Goal: Task Accomplishment & Management: Complete application form

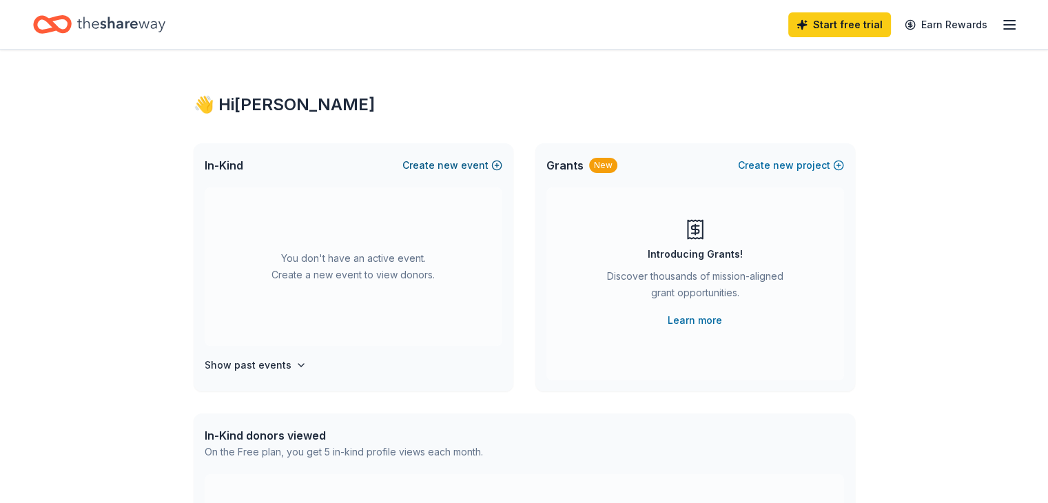
click at [426, 166] on button "Create new event" at bounding box center [452, 165] width 100 height 17
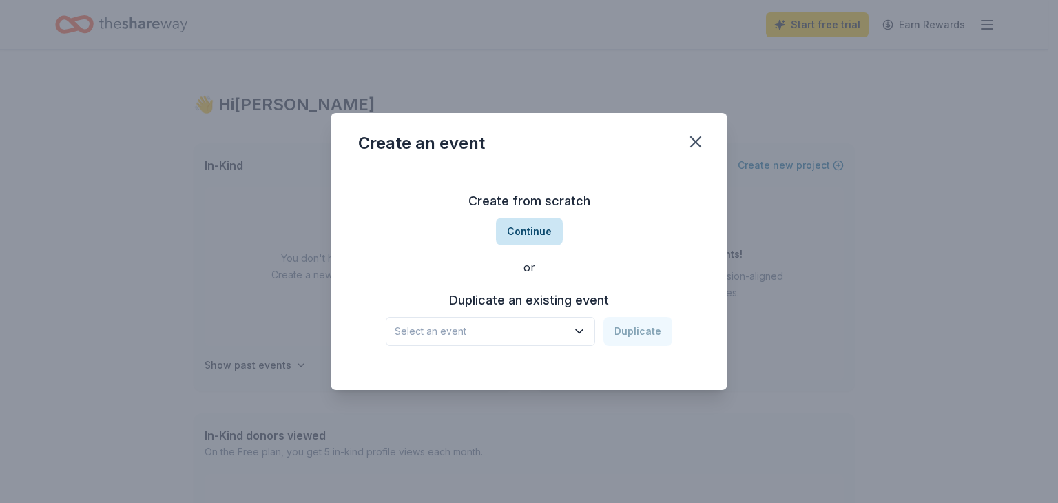
click at [540, 233] on button "Continue" at bounding box center [529, 232] width 67 height 28
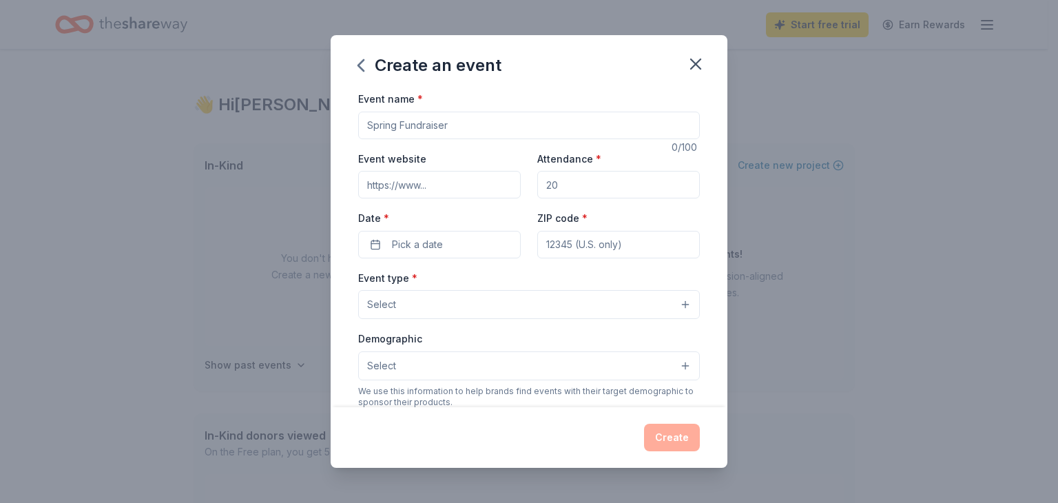
click at [528, 124] on input "Event name *" at bounding box center [529, 126] width 342 height 28
type input "Forsyth Home Educators (FHE) Swim Team Season [DATE]-[DATE]"
click at [415, 189] on input "Event website" at bounding box center [439, 185] width 163 height 28
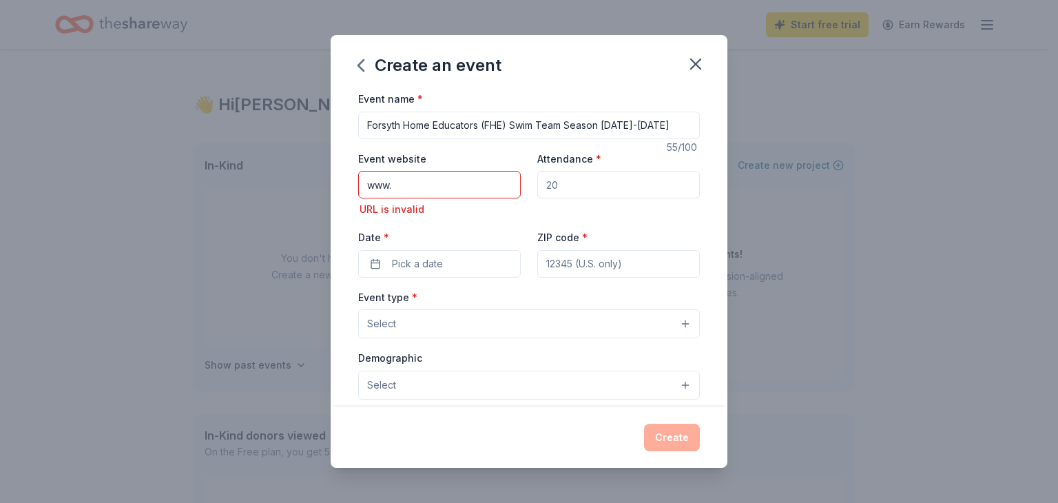
paste input "[URL][DOMAIN_NAME]"
click at [572, 183] on input "Attendance *" at bounding box center [618, 185] width 163 height 28
click at [391, 188] on input "www.[URL][DOMAIN_NAME]" at bounding box center [439, 185] width 163 height 28
type input "[URL][DOMAIN_NAME]"
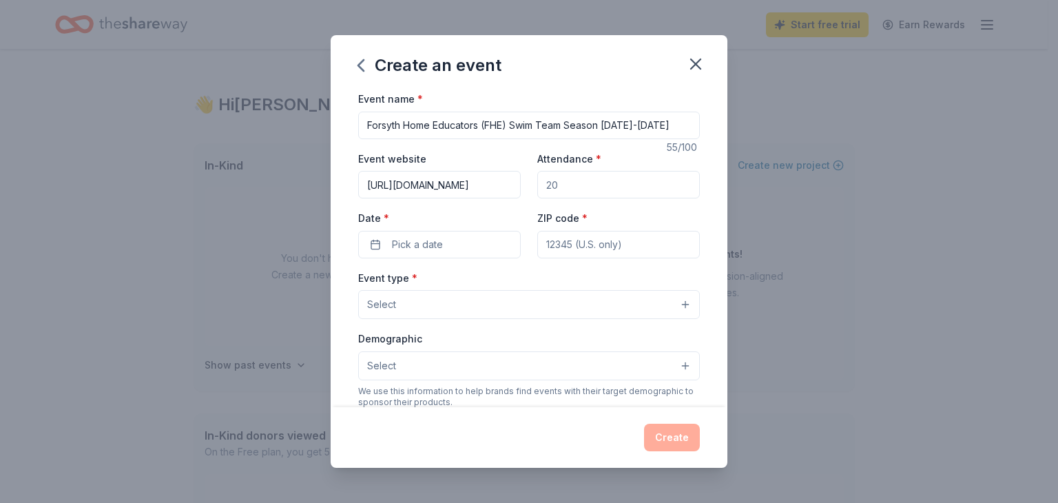
drag, startPoint x: 557, startPoint y: 186, endPoint x: 533, endPoint y: 180, distance: 24.7
click at [537, 180] on input "Attendance *" at bounding box center [618, 185] width 163 height 28
click at [554, 187] on input "Attendance *" at bounding box center [618, 185] width 163 height 28
type input "60"
click at [472, 243] on button "Pick a date" at bounding box center [439, 245] width 163 height 28
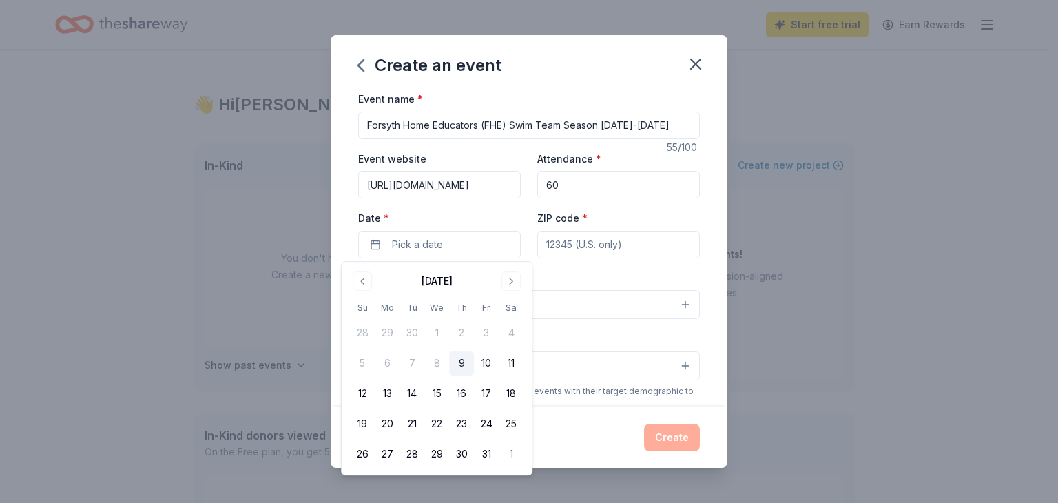
click at [567, 245] on input "ZIP code *" at bounding box center [618, 245] width 163 height 28
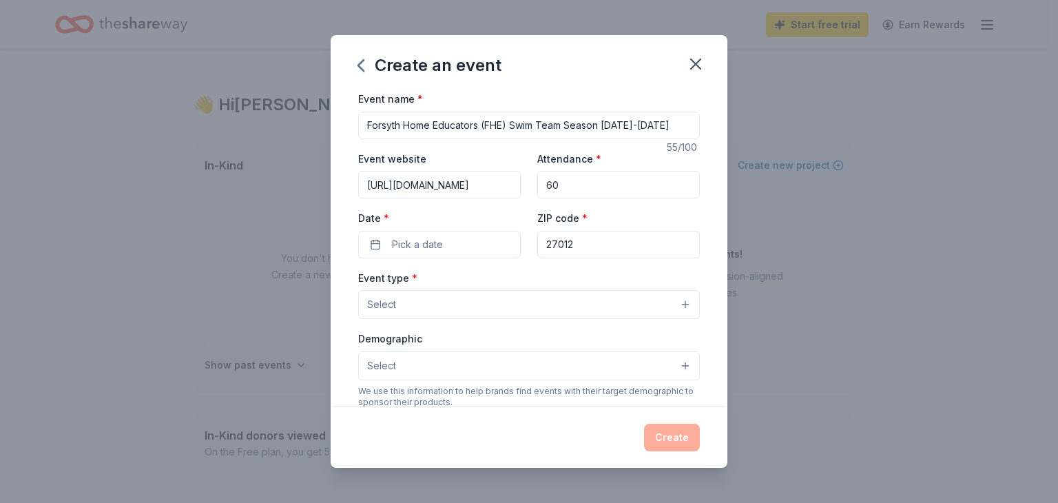
type input "27012"
click at [548, 271] on div "Event type * Select" at bounding box center [529, 294] width 342 height 50
click at [678, 303] on button "Select" at bounding box center [529, 304] width 342 height 29
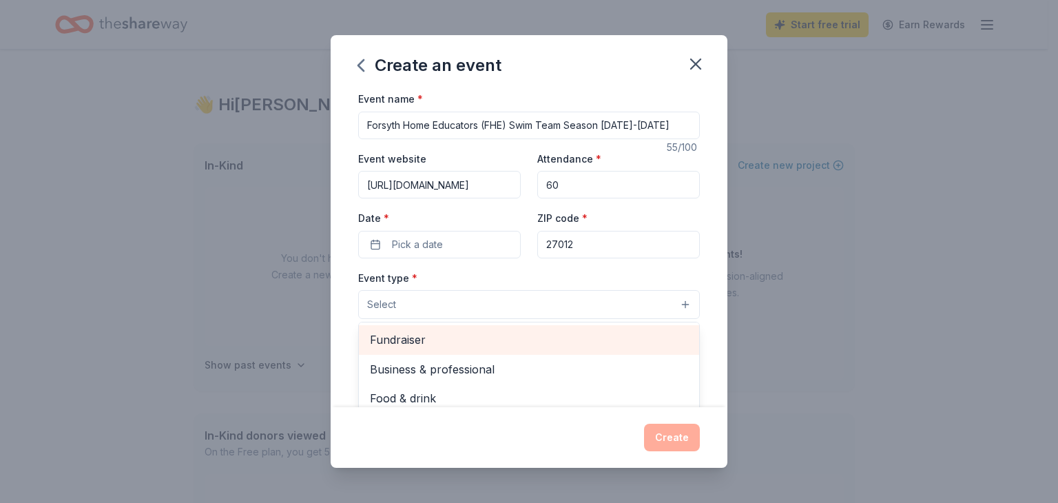
click at [540, 340] on span "Fundraiser" at bounding box center [529, 340] width 318 height 18
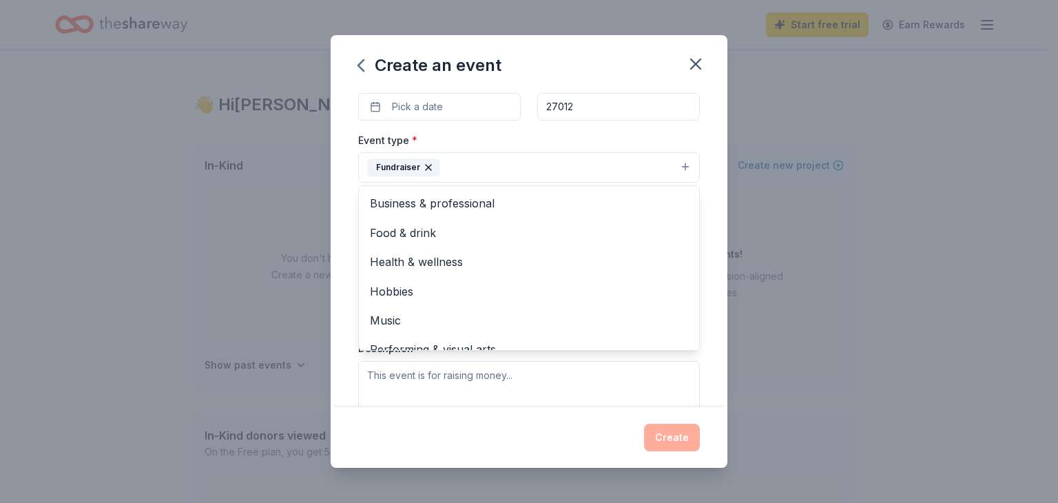
click at [709, 240] on div "Event name * Forsyth Home Educators (FHE) Swim Team Season [DATE]-[DATE] 55 /10…" at bounding box center [529, 248] width 397 height 317
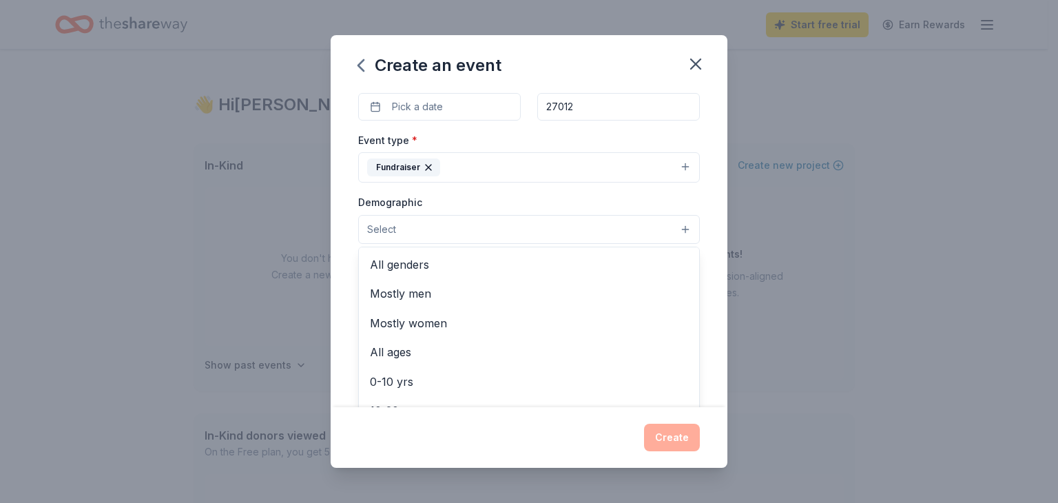
click at [507, 228] on button "Select" at bounding box center [529, 229] width 342 height 29
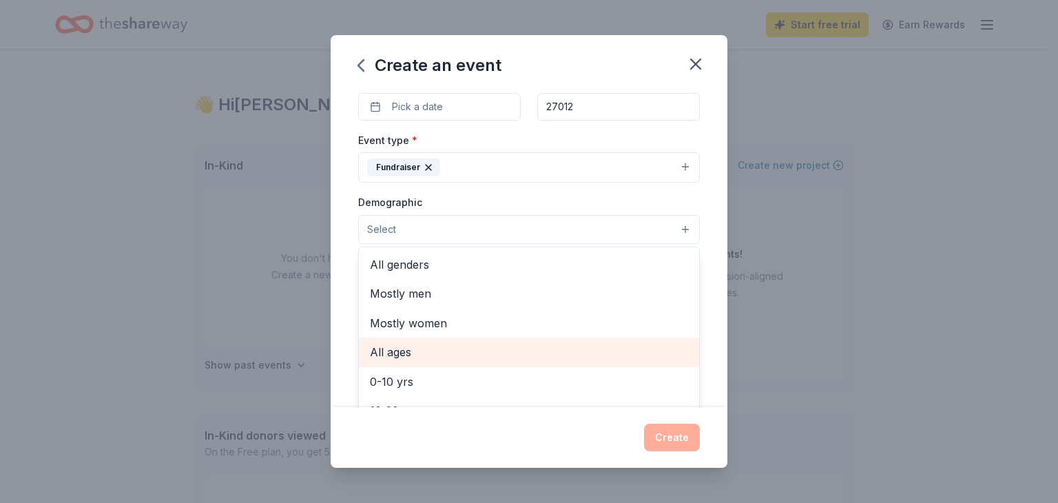
click at [464, 344] on span "All ages" at bounding box center [529, 352] width 318 height 18
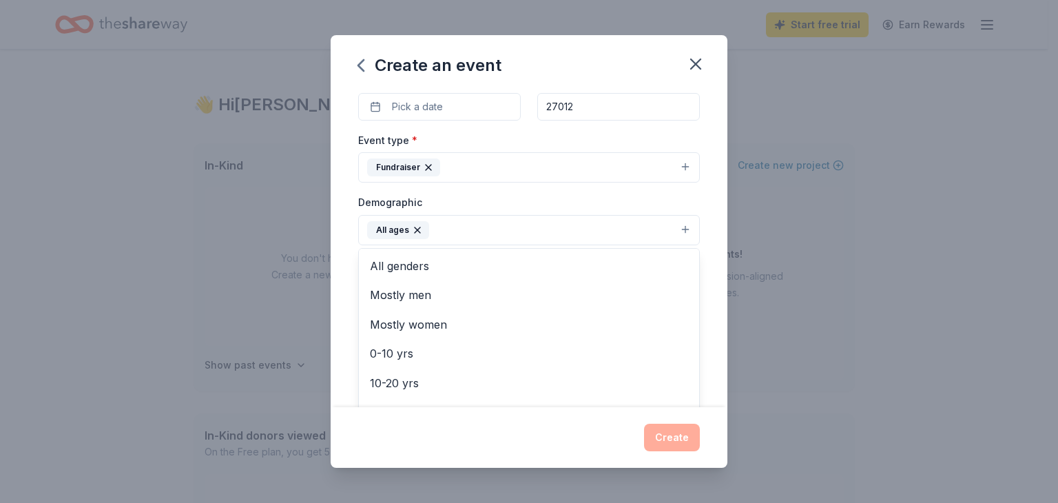
click at [712, 353] on div "Event name * Forsyth Home Educators (FHE) Swim Team Season [DATE]-[DATE] 55 /10…" at bounding box center [529, 248] width 397 height 317
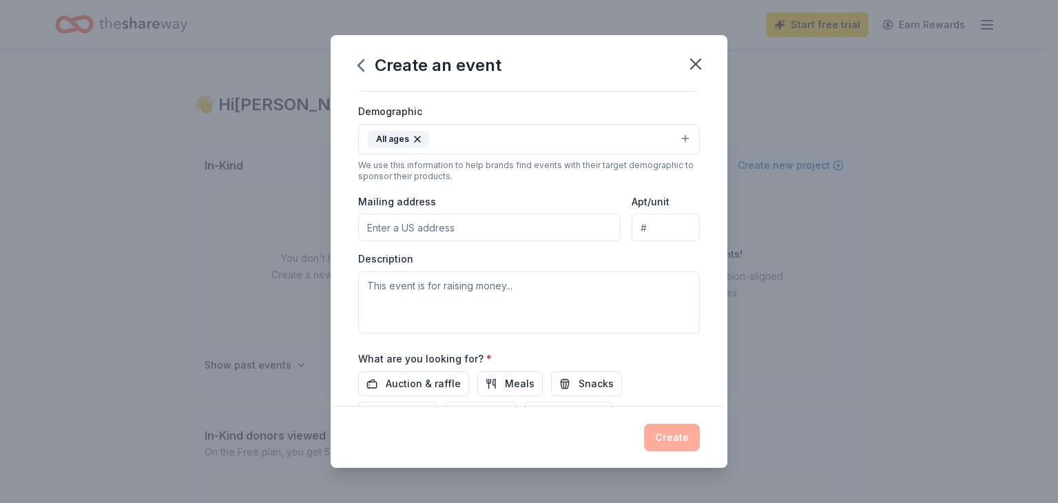
scroll to position [275, 0]
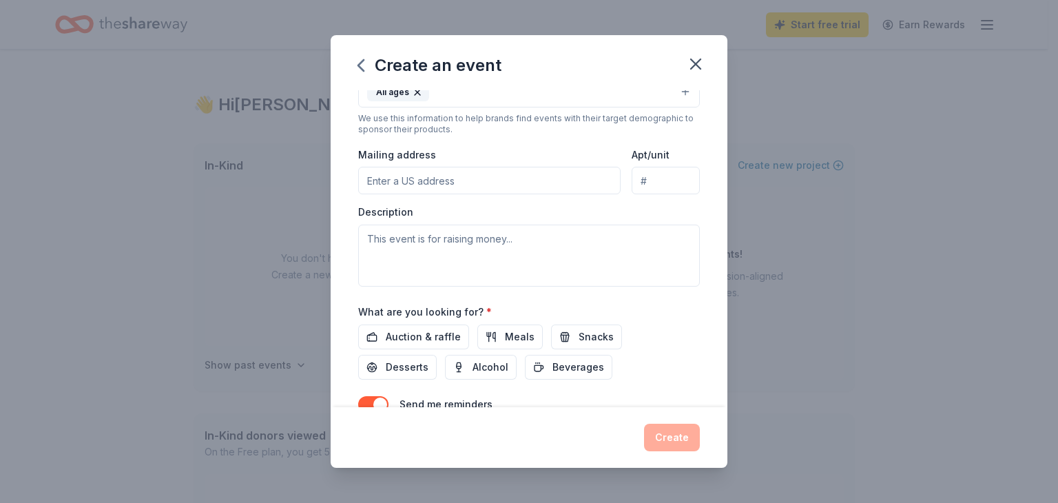
click at [473, 188] on input "Mailing address" at bounding box center [489, 181] width 262 height 28
click at [483, 178] on input "Mailing address" at bounding box center [489, 181] width 262 height 28
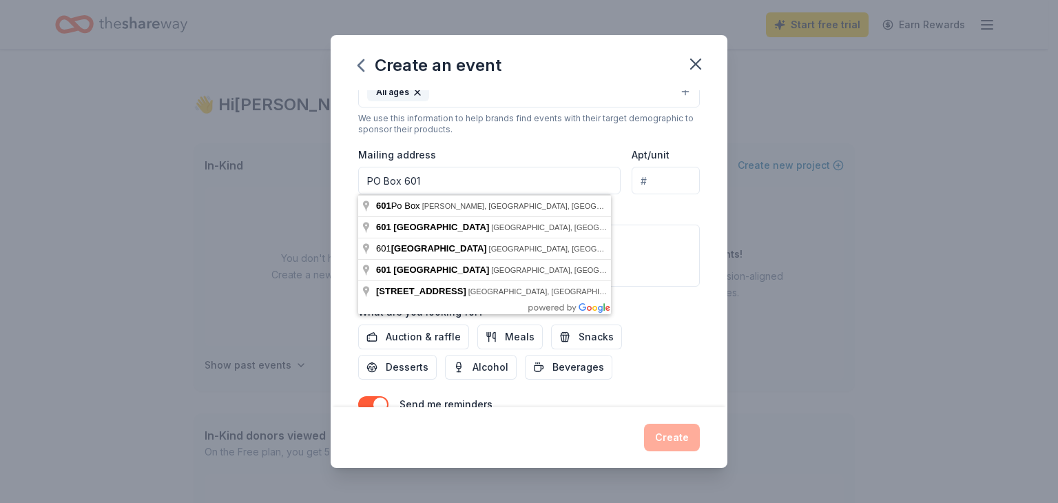
click at [483, 178] on input "PO Box 601" at bounding box center [489, 181] width 262 height 28
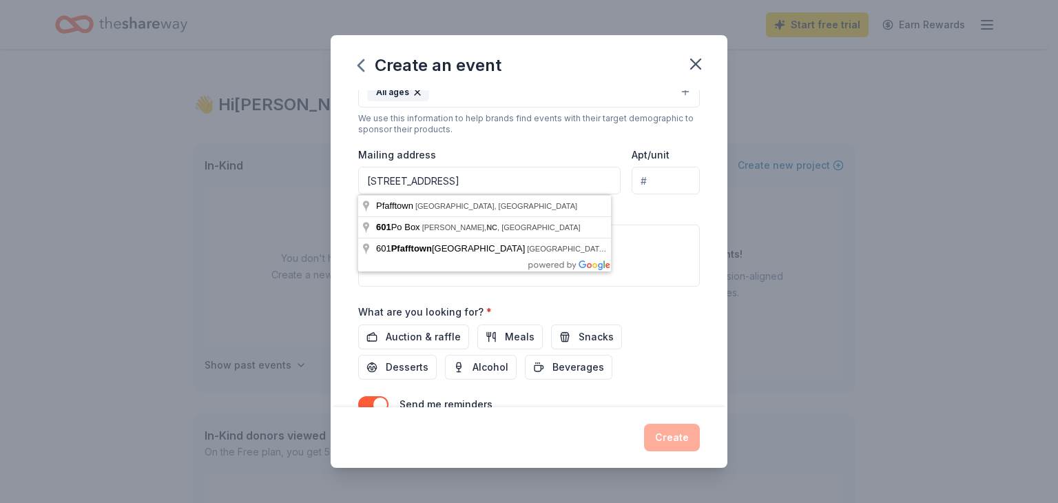
type input "[STREET_ADDRESS]"
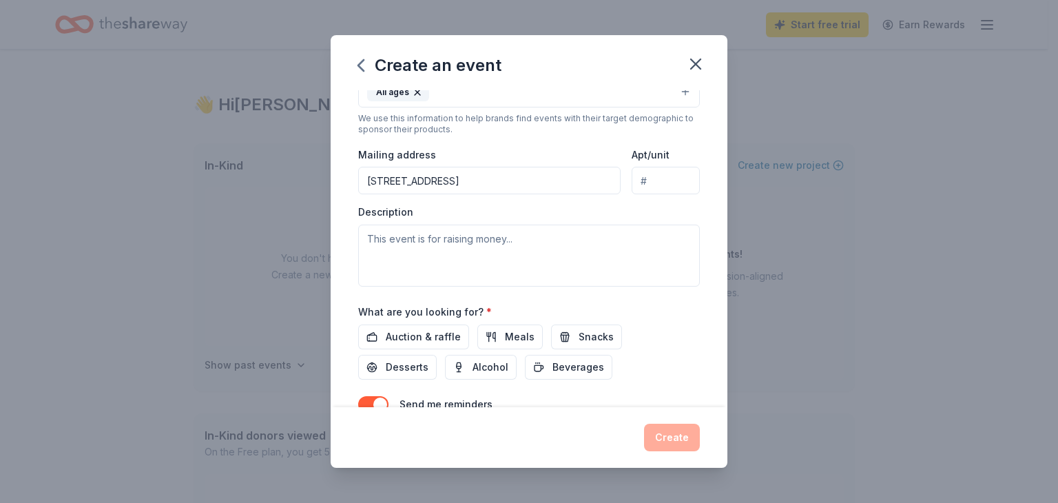
click at [647, 317] on div "What are you looking for? * Auction & raffle Meals Snacks Desserts Alcohol Beve…" at bounding box center [529, 341] width 342 height 76
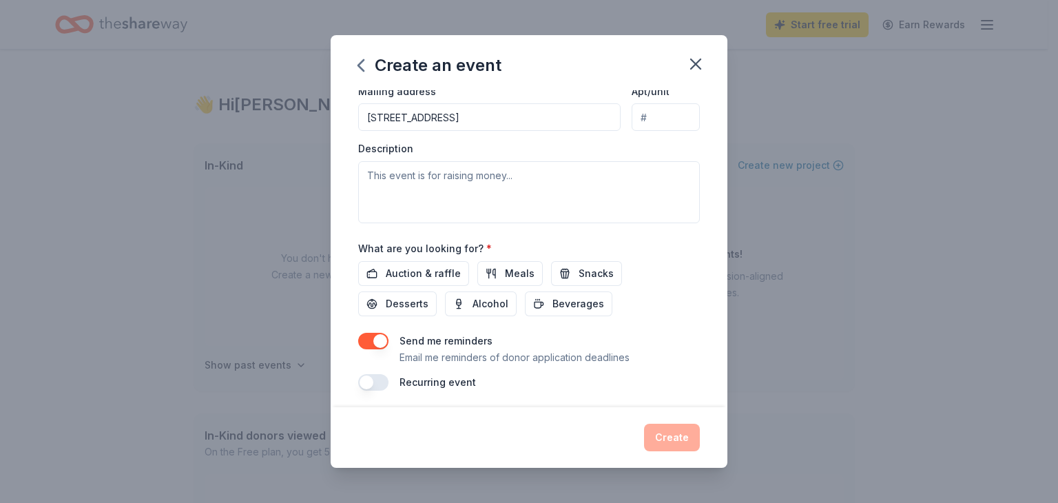
scroll to position [344, 0]
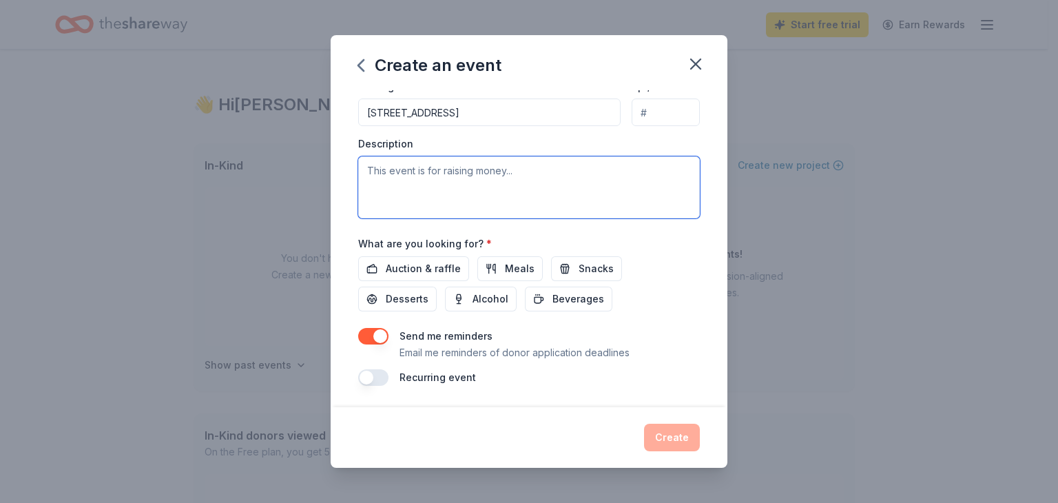
click at [411, 167] on textarea at bounding box center [529, 187] width 342 height 62
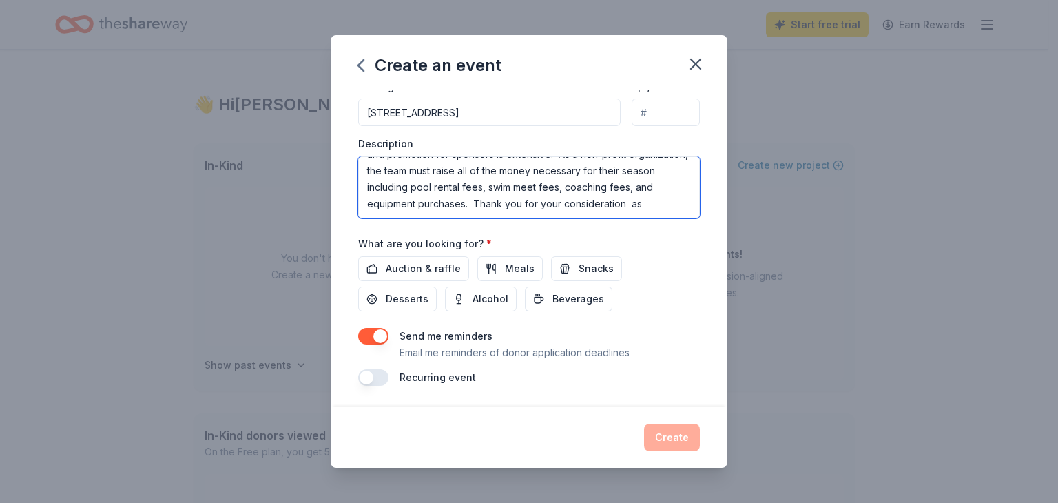
scroll to position [74, 0]
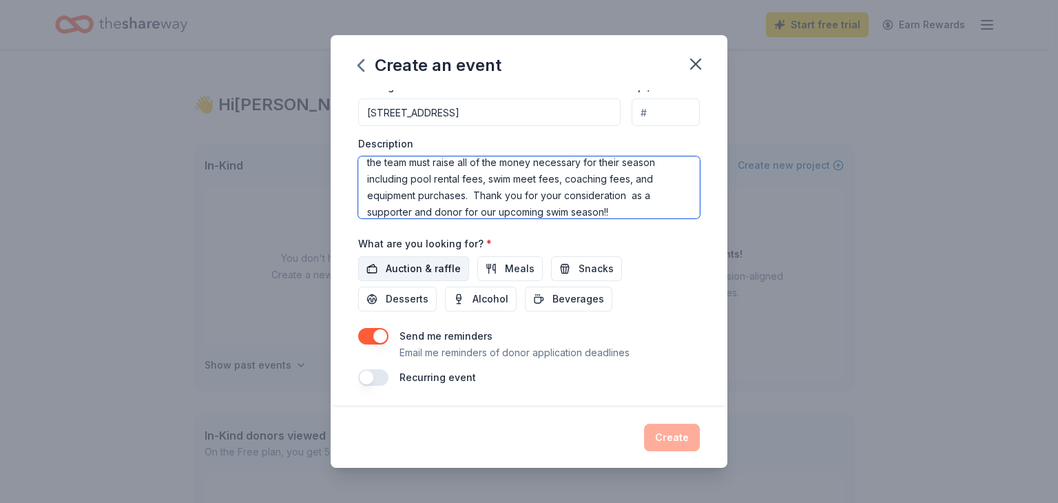
type textarea "The Forsyth Home Educators (FHE) swim team is raising funds and seeking sponsor…"
click at [441, 262] on span "Auction & raffle" at bounding box center [423, 268] width 75 height 17
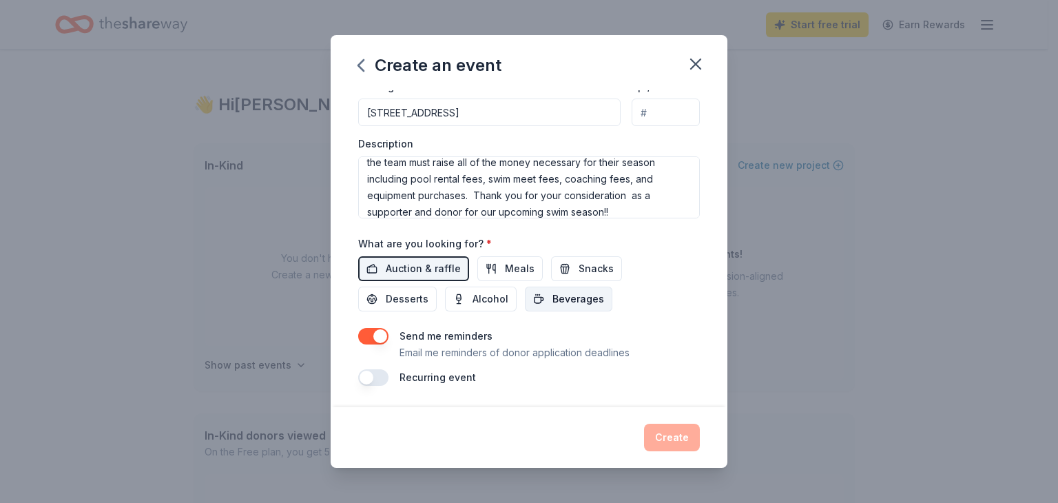
click at [541, 301] on button "Beverages" at bounding box center [568, 299] width 87 height 25
click at [565, 271] on button "Snacks" at bounding box center [586, 268] width 71 height 25
click at [683, 436] on div "Create" at bounding box center [529, 438] width 342 height 28
click at [672, 436] on div "Create" at bounding box center [529, 438] width 342 height 28
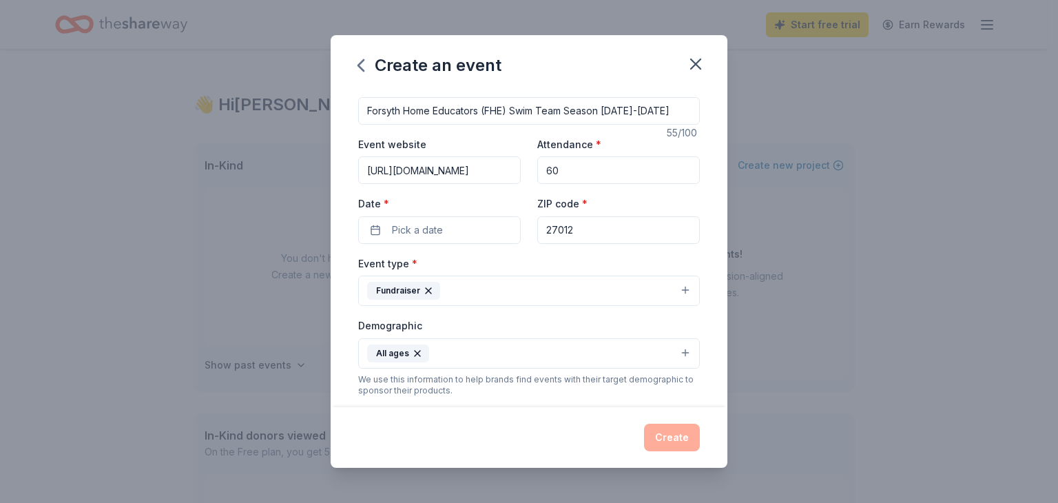
scroll to position [0, 0]
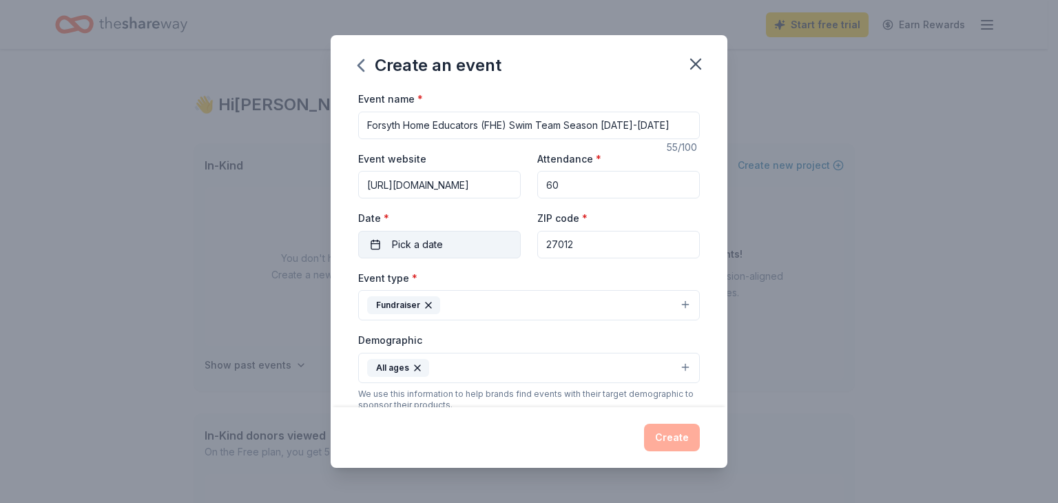
click at [482, 246] on button "Pick a date" at bounding box center [439, 245] width 163 height 28
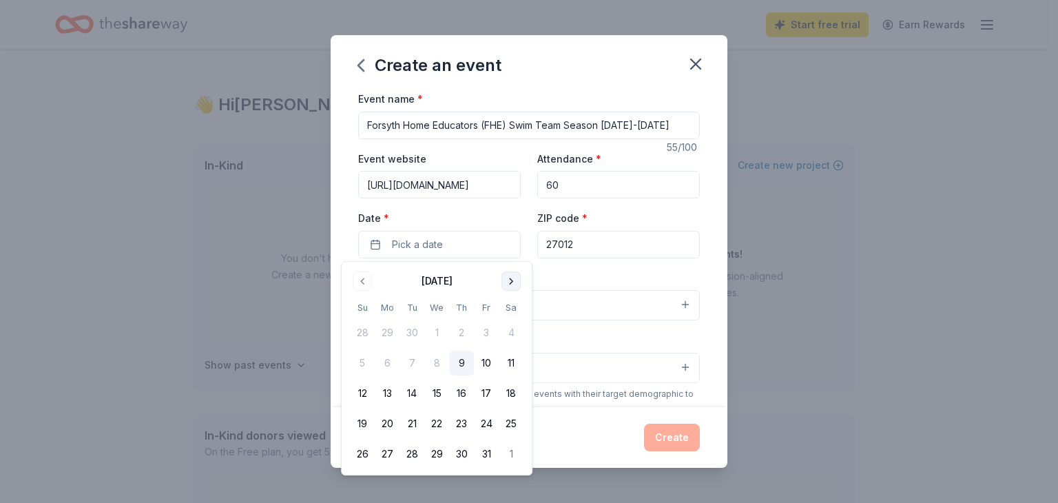
click at [517, 282] on button "Go to next month" at bounding box center [510, 280] width 19 height 19
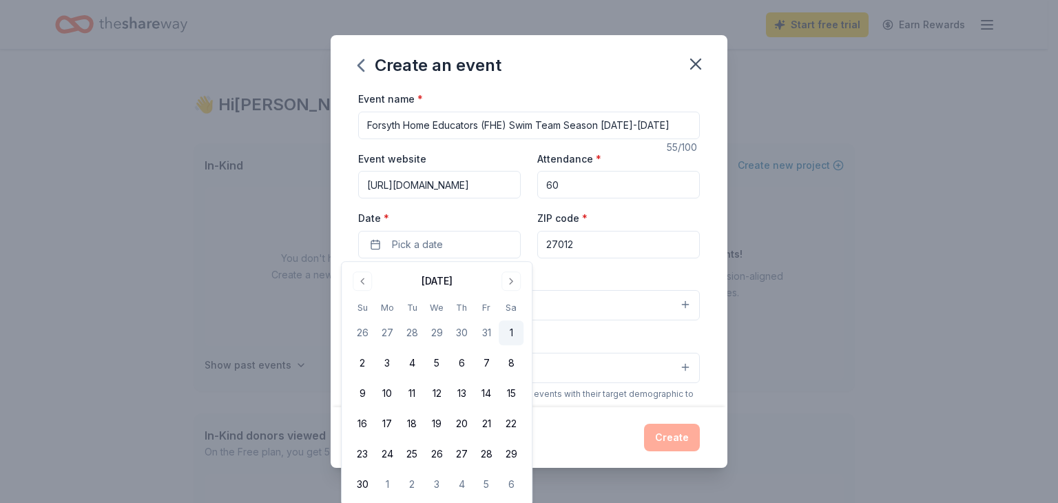
click at [516, 334] on button "1" at bounding box center [511, 332] width 25 height 25
click at [676, 439] on button "Create" at bounding box center [672, 438] width 56 height 28
